Goal: Task Accomplishment & Management: Use online tool/utility

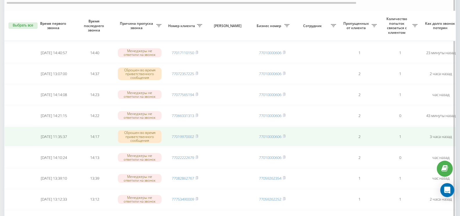
scroll to position [73, 0]
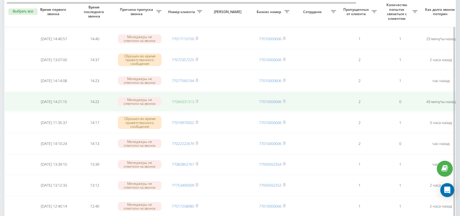
click at [186, 99] on link "77066331313" at bounding box center [183, 101] width 22 height 5
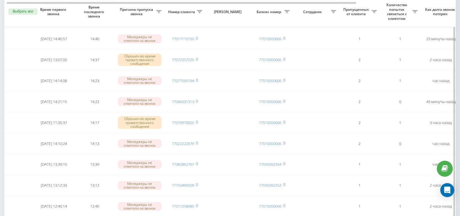
click at [15, 12] on button "Выбрать все" at bounding box center [22, 11] width 29 height 6
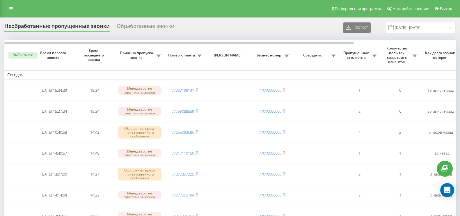
click at [20, 53] on button "Выбрать все" at bounding box center [22, 55] width 29 height 6
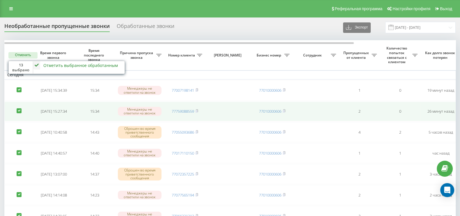
click at [20, 108] on label at bounding box center [19, 108] width 5 height 0
checkbox input "false"
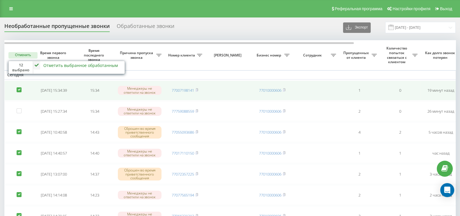
click at [20, 87] on label at bounding box center [19, 87] width 5 height 0
checkbox input "false"
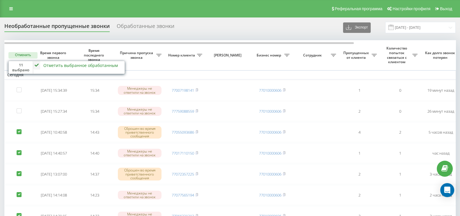
click at [36, 63] on icon at bounding box center [36, 65] width 7 height 8
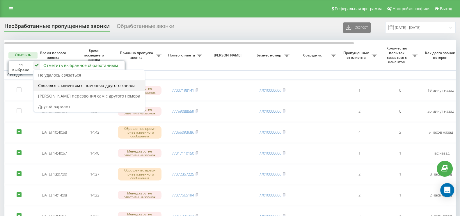
click at [68, 88] on div "Связался с клиентом с помощью другого канала" at bounding box center [89, 85] width 112 height 10
